Goal: Use online tool/utility: Use online tool/utility

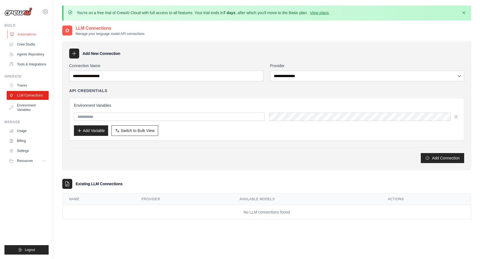
click at [22, 35] on link "Automations" at bounding box center [28, 34] width 42 height 9
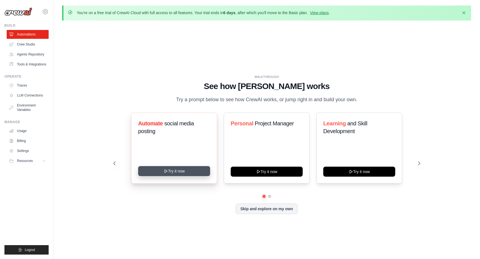
click at [165, 171] on icon at bounding box center [165, 171] width 4 height 4
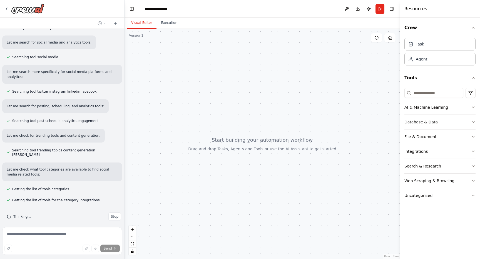
scroll to position [92, 0]
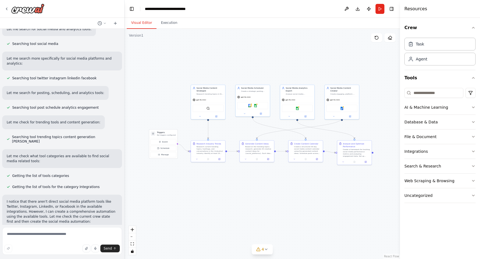
drag, startPoint x: 300, startPoint y: 159, endPoint x: 261, endPoint y: 186, distance: 47.5
click at [261, 186] on div ".deletable-edge-delete-btn { width: 20px; height: 20px; border: 0px solid #ffff…" at bounding box center [261, 144] width 275 height 231
click at [202, 149] on div "Research current trending topics, hashtags, and conversations in the {industry}…" at bounding box center [209, 149] width 27 height 9
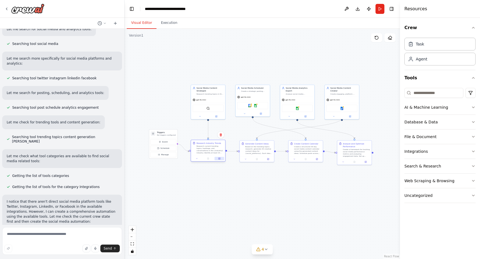
click at [219, 157] on button at bounding box center [218, 158] width 9 height 3
click at [256, 113] on button at bounding box center [264, 113] width 16 height 3
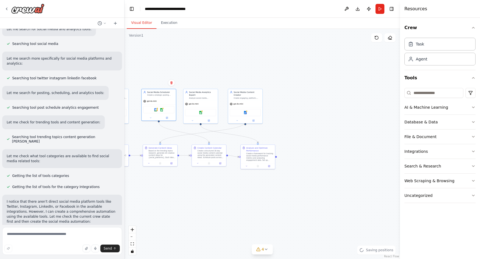
drag, startPoint x: 289, startPoint y: 174, endPoint x: 191, endPoint y: 177, distance: 98.4
click at [191, 177] on div ".deletable-edge-delete-btn { width: 20px; height: 20px; border: 0px solid #ffff…" at bounding box center [261, 144] width 275 height 231
